Goal: Information Seeking & Learning: Learn about a topic

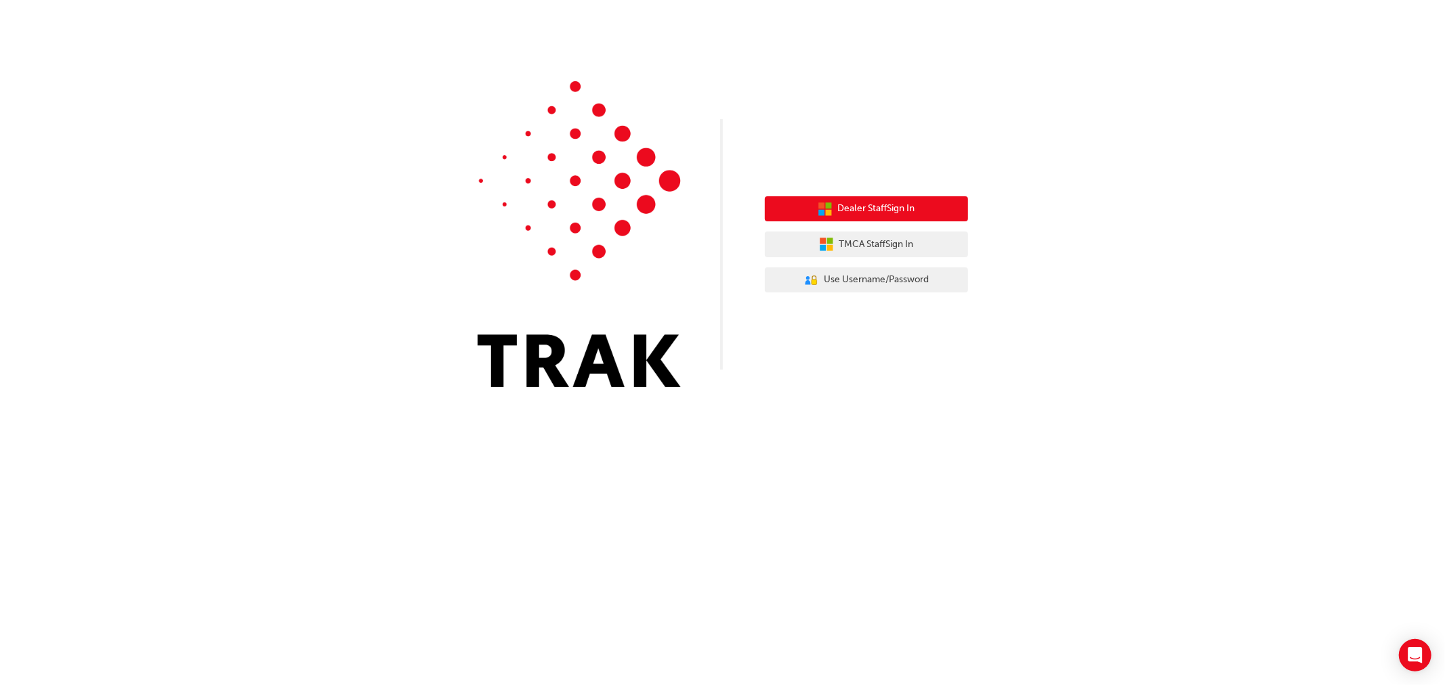
click at [851, 207] on span "Dealer Staff Sign In" at bounding box center [876, 209] width 77 height 16
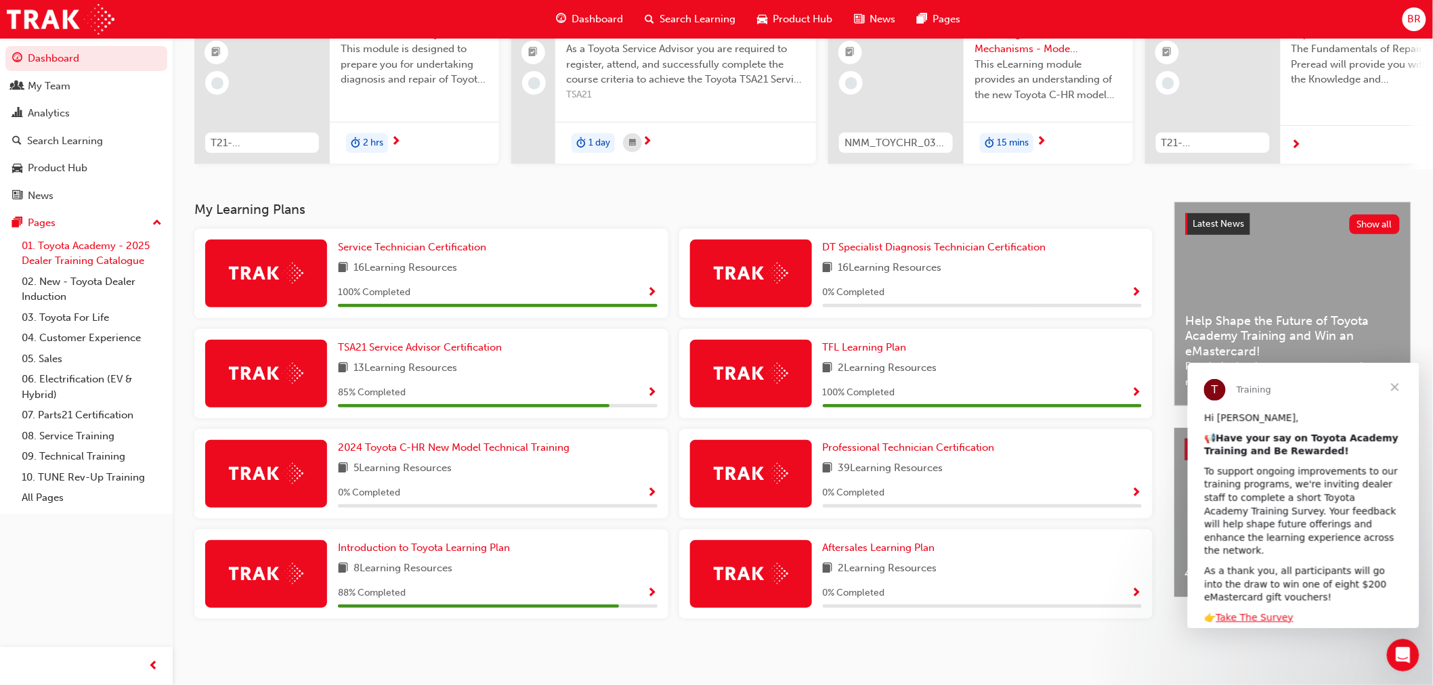
click at [85, 255] on link "01. Toyota Academy - 2025 Dealer Training Catalogue" at bounding box center [91, 254] width 151 height 36
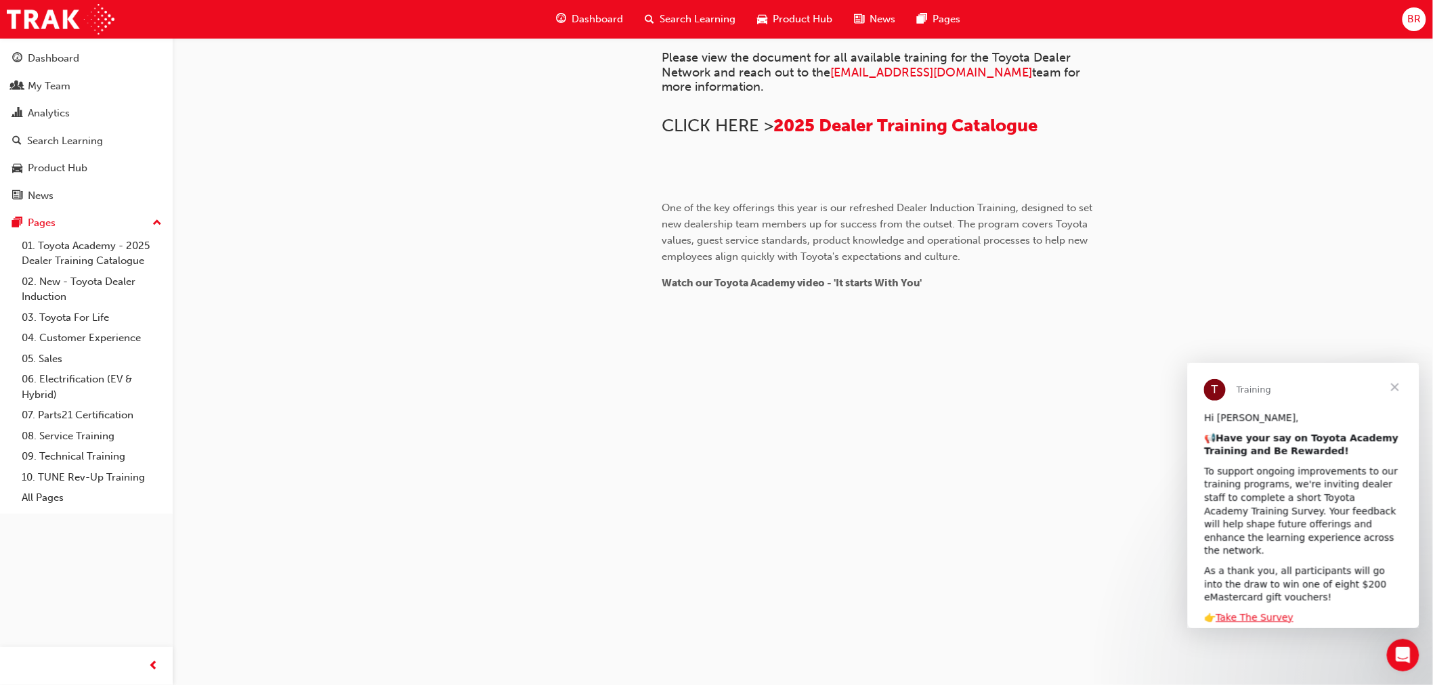
scroll to position [655, 0]
click at [884, 115] on span "2025 Dealer Training Catalogue" at bounding box center [906, 125] width 264 height 21
